Goal: Navigation & Orientation: Find specific page/section

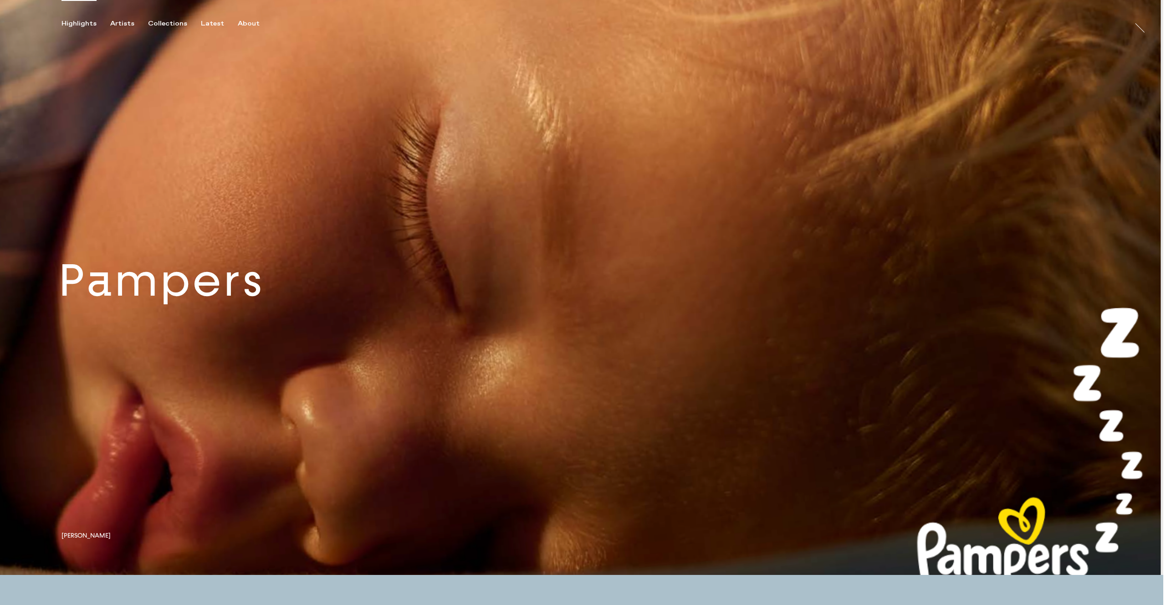
click at [253, 308] on link at bounding box center [582, 287] width 1164 height 575
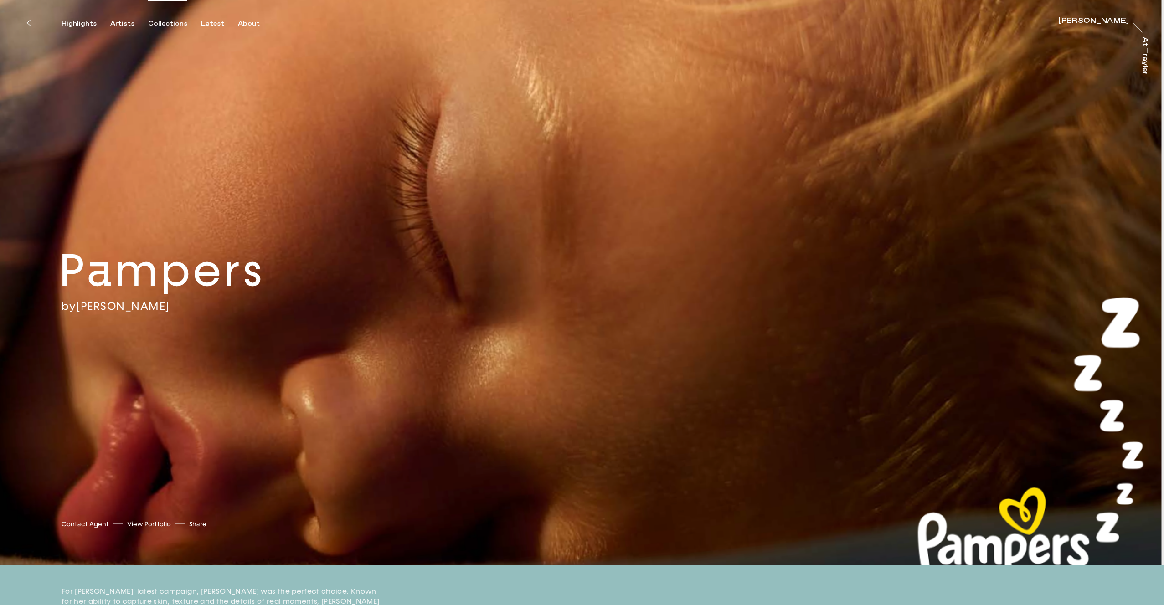
scroll to position [11, 0]
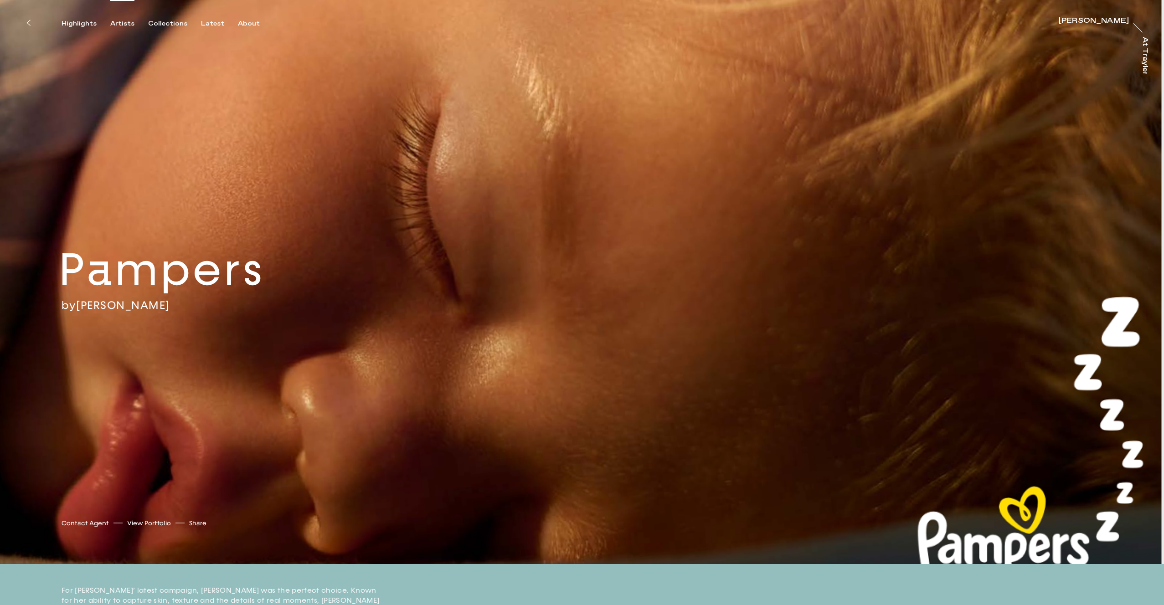
click at [118, 23] on div "Artists" at bounding box center [122, 24] width 24 height 8
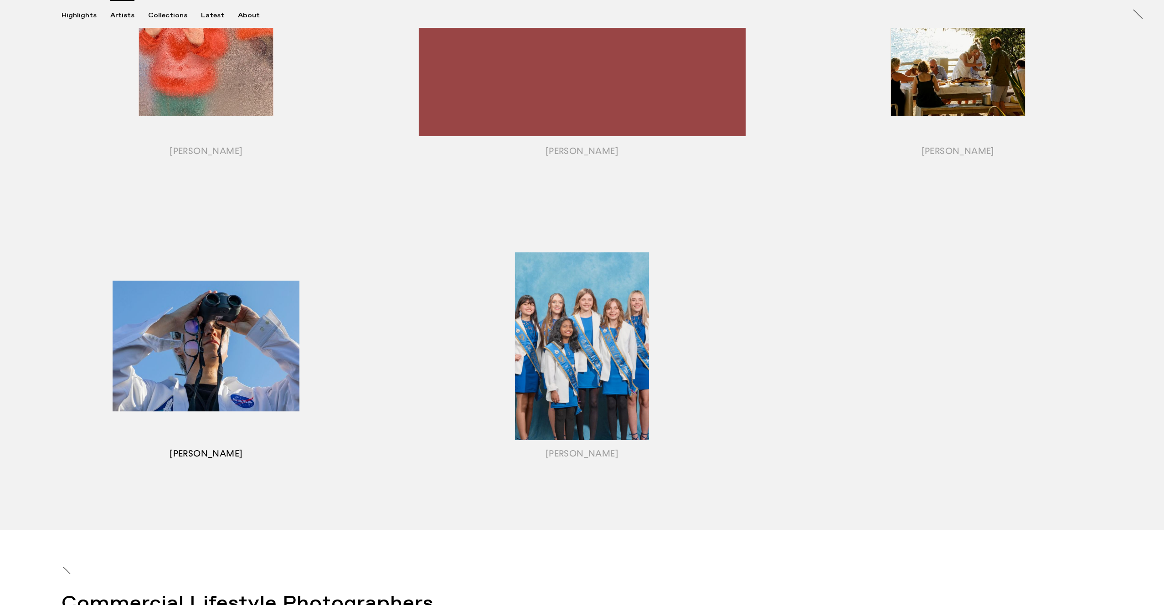
scroll to position [1105, 0]
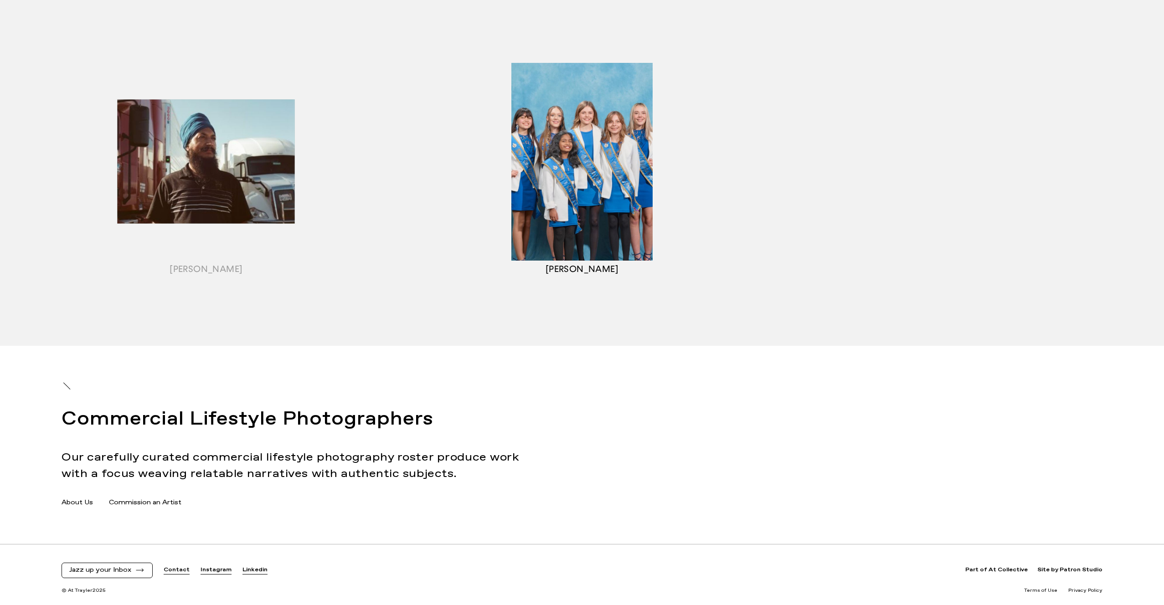
click at [616, 155] on div "button" at bounding box center [582, 173] width 376 height 284
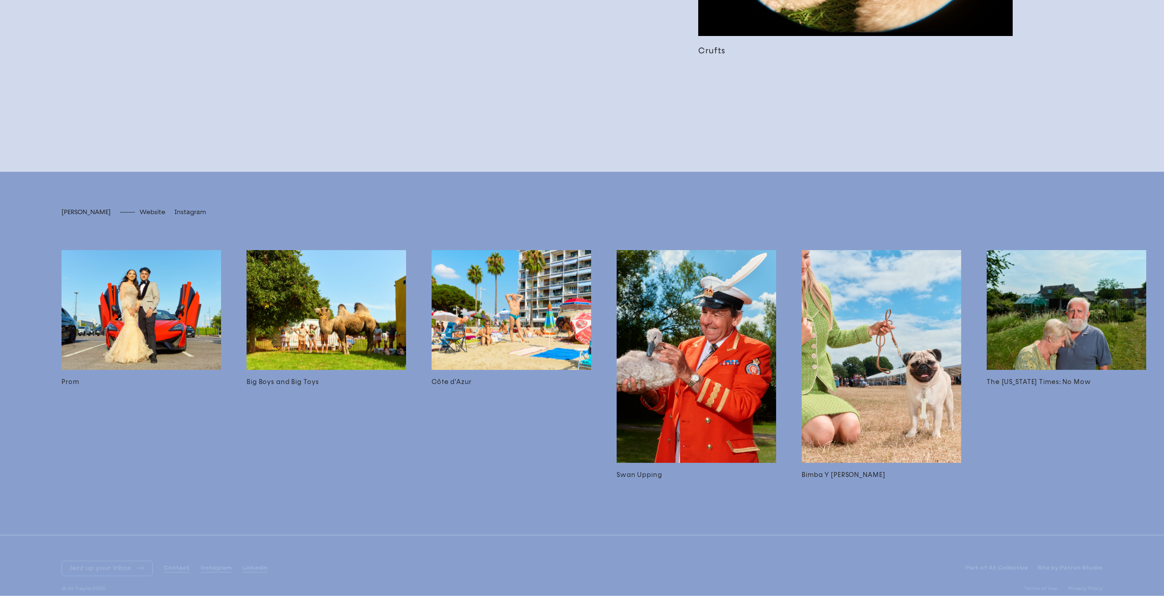
scroll to position [2674, 0]
